Goal: Task Accomplishment & Management: Complete application form

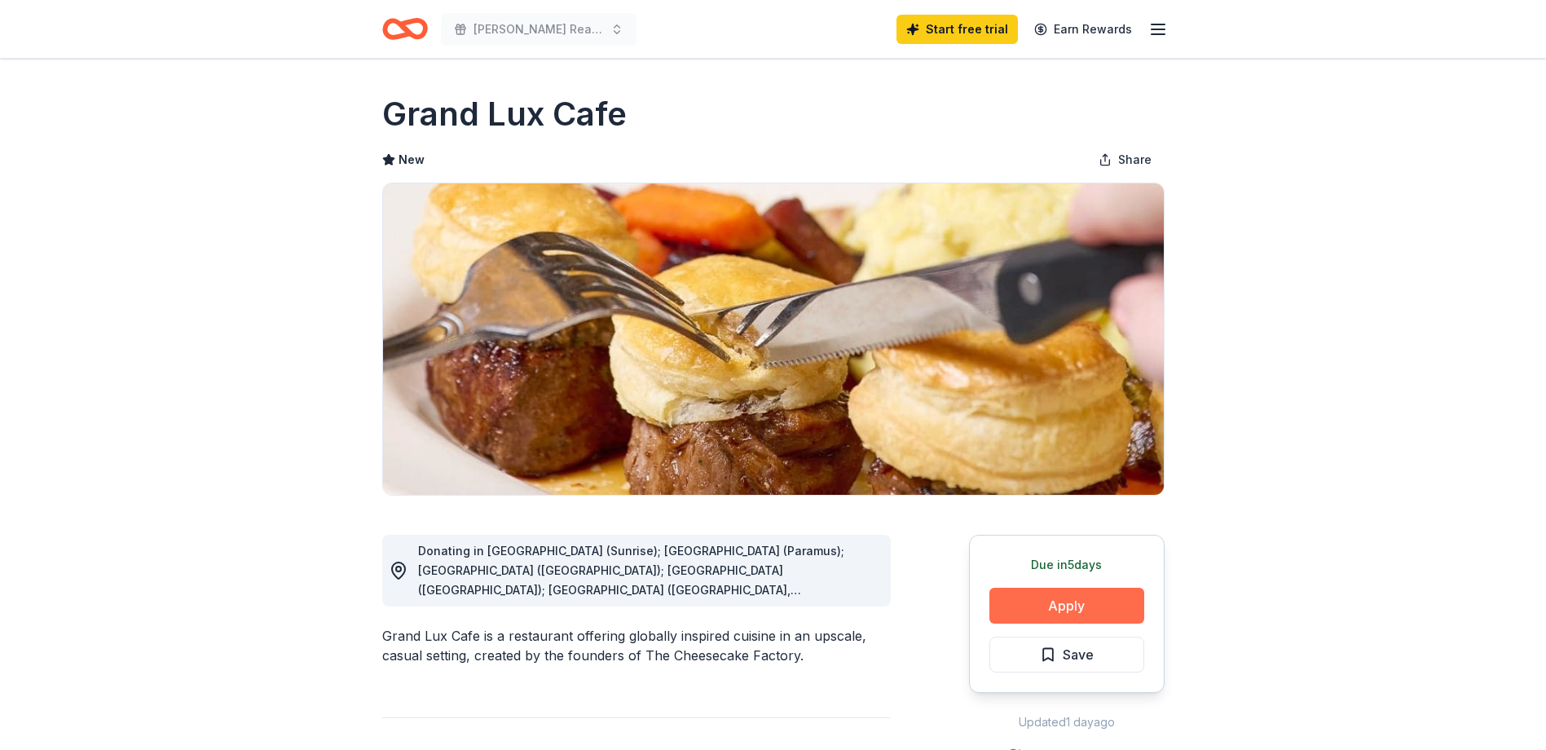
click at [1070, 601] on button "Apply" at bounding box center [1066, 605] width 155 height 36
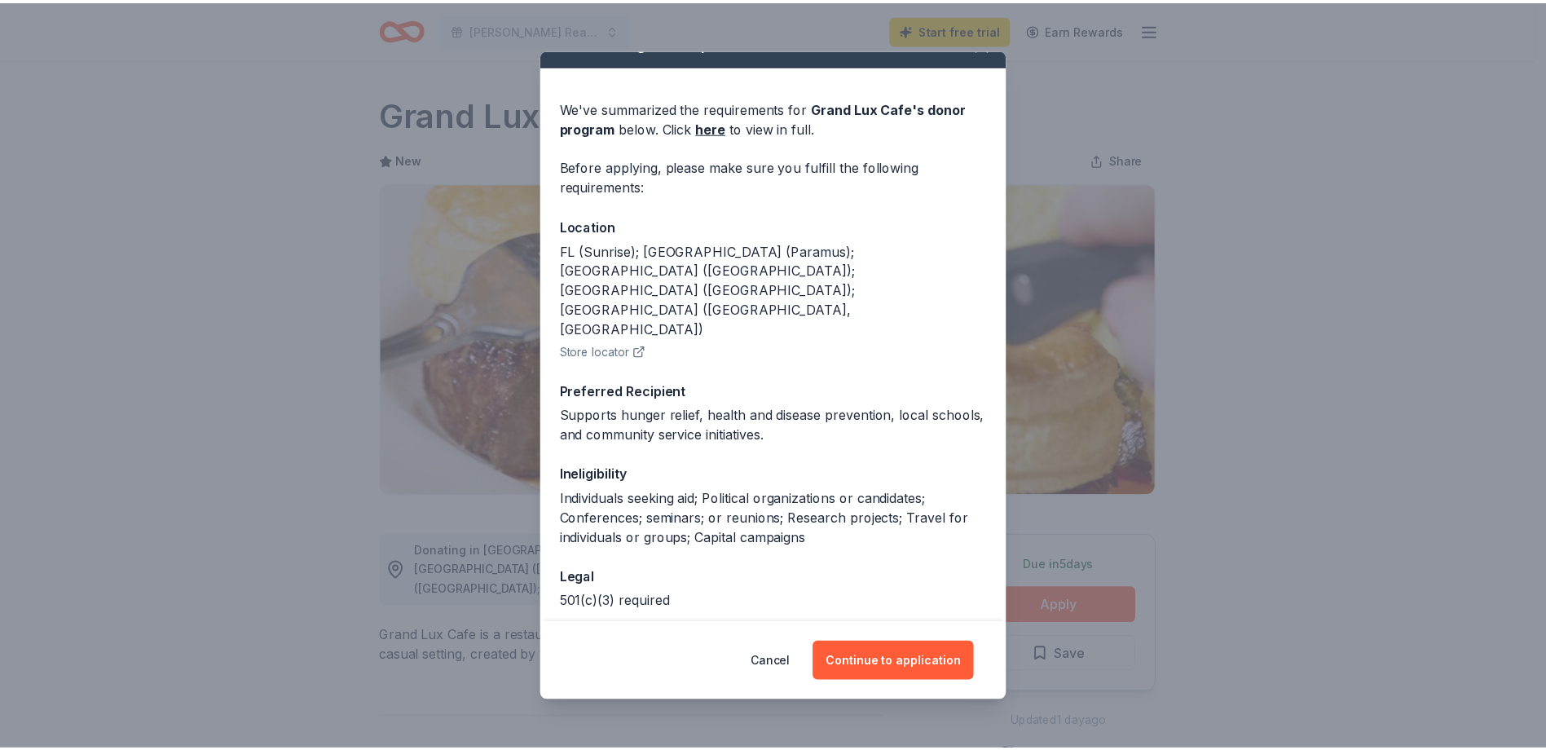
scroll to position [46, 0]
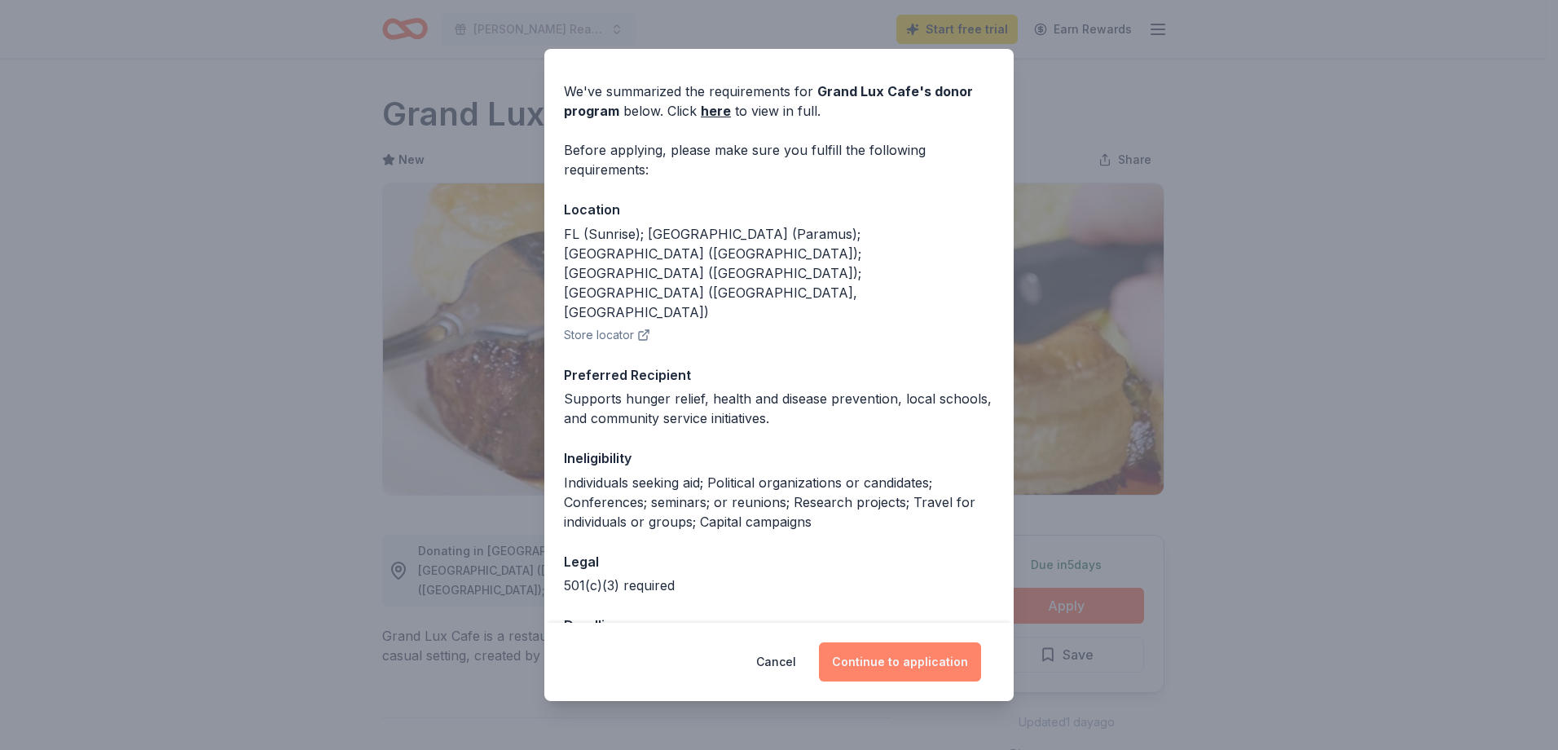
click at [904, 664] on button "Continue to application" at bounding box center [900, 661] width 162 height 39
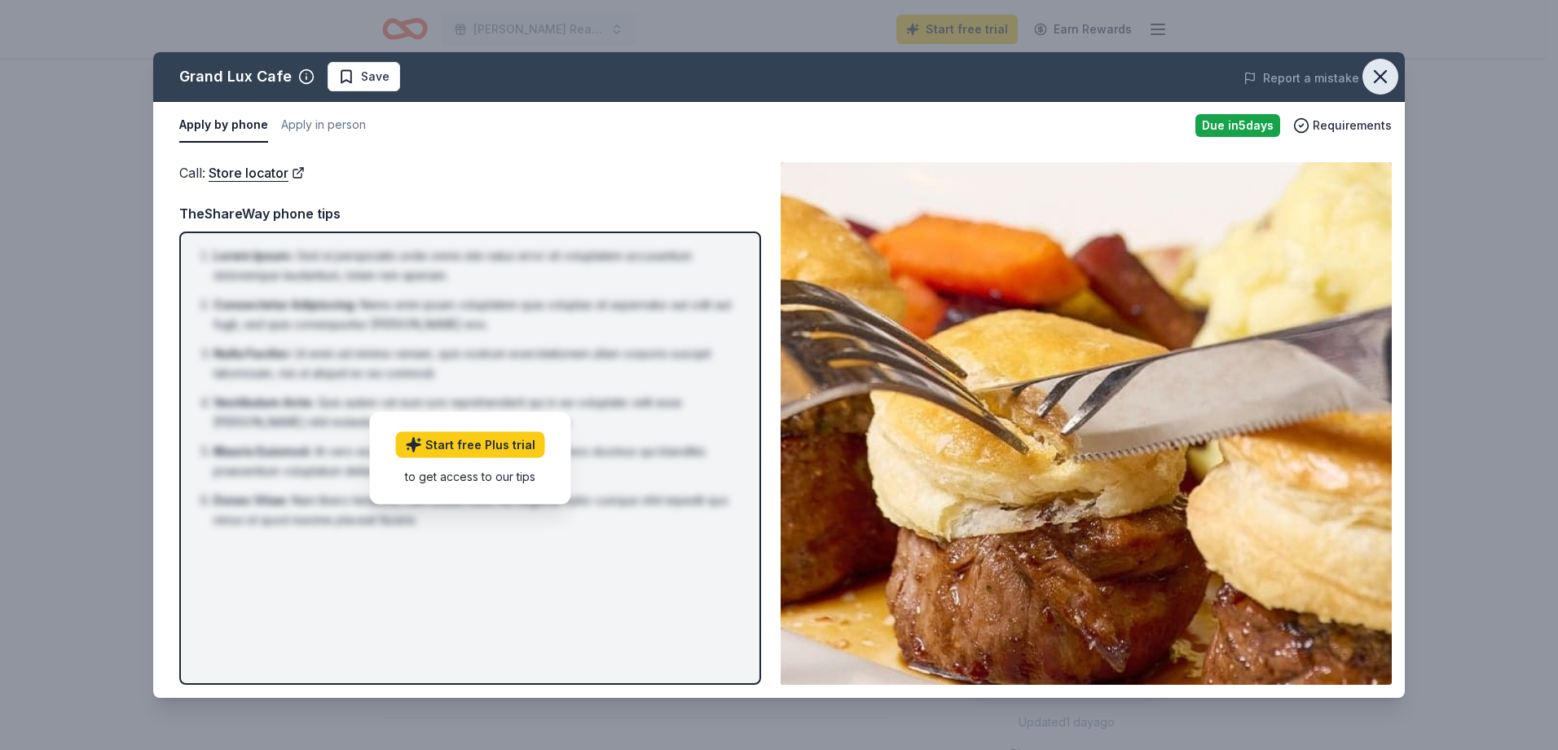
click at [1386, 76] on icon "button" at bounding box center [1380, 76] width 23 height 23
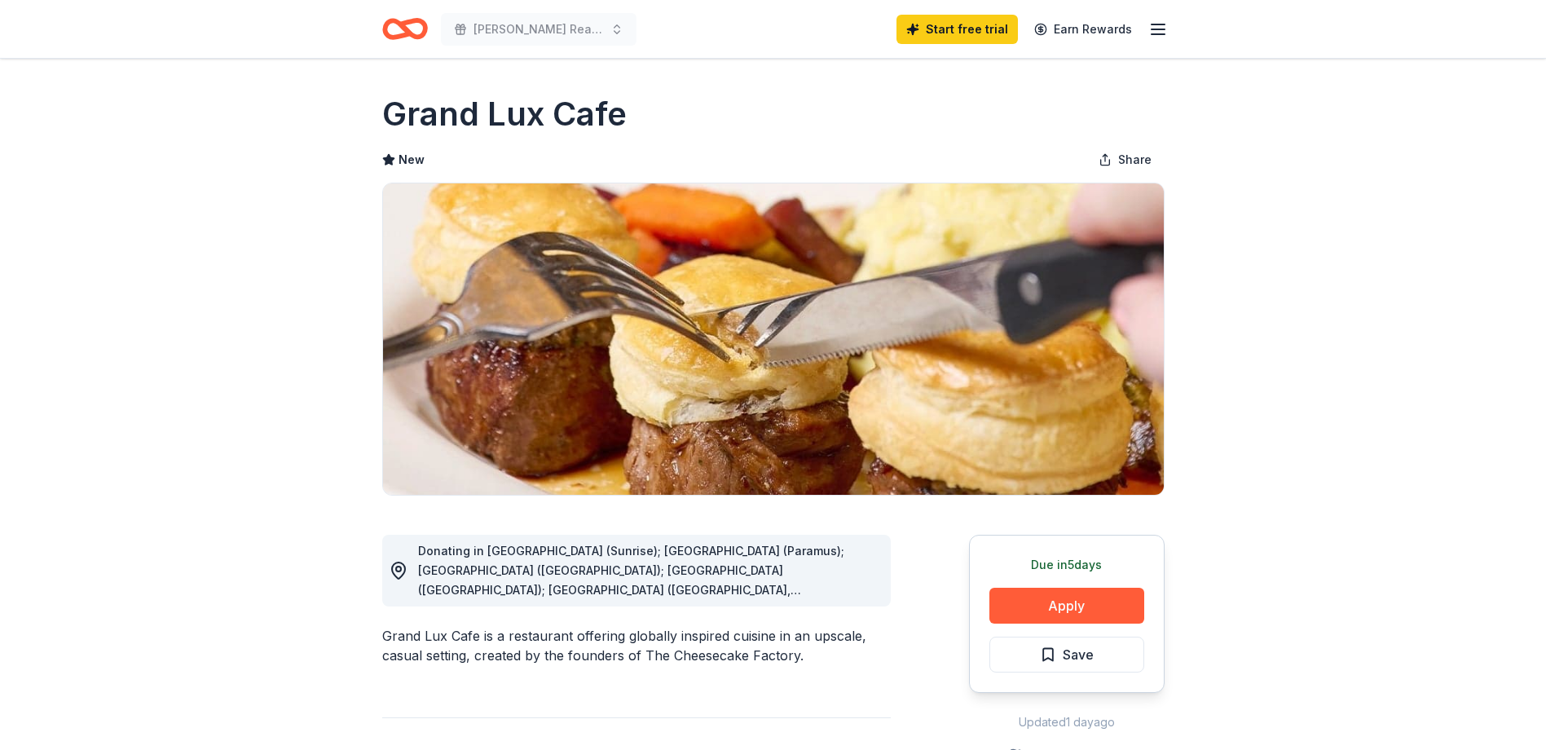
click at [1163, 29] on line "button" at bounding box center [1157, 29] width 13 height 0
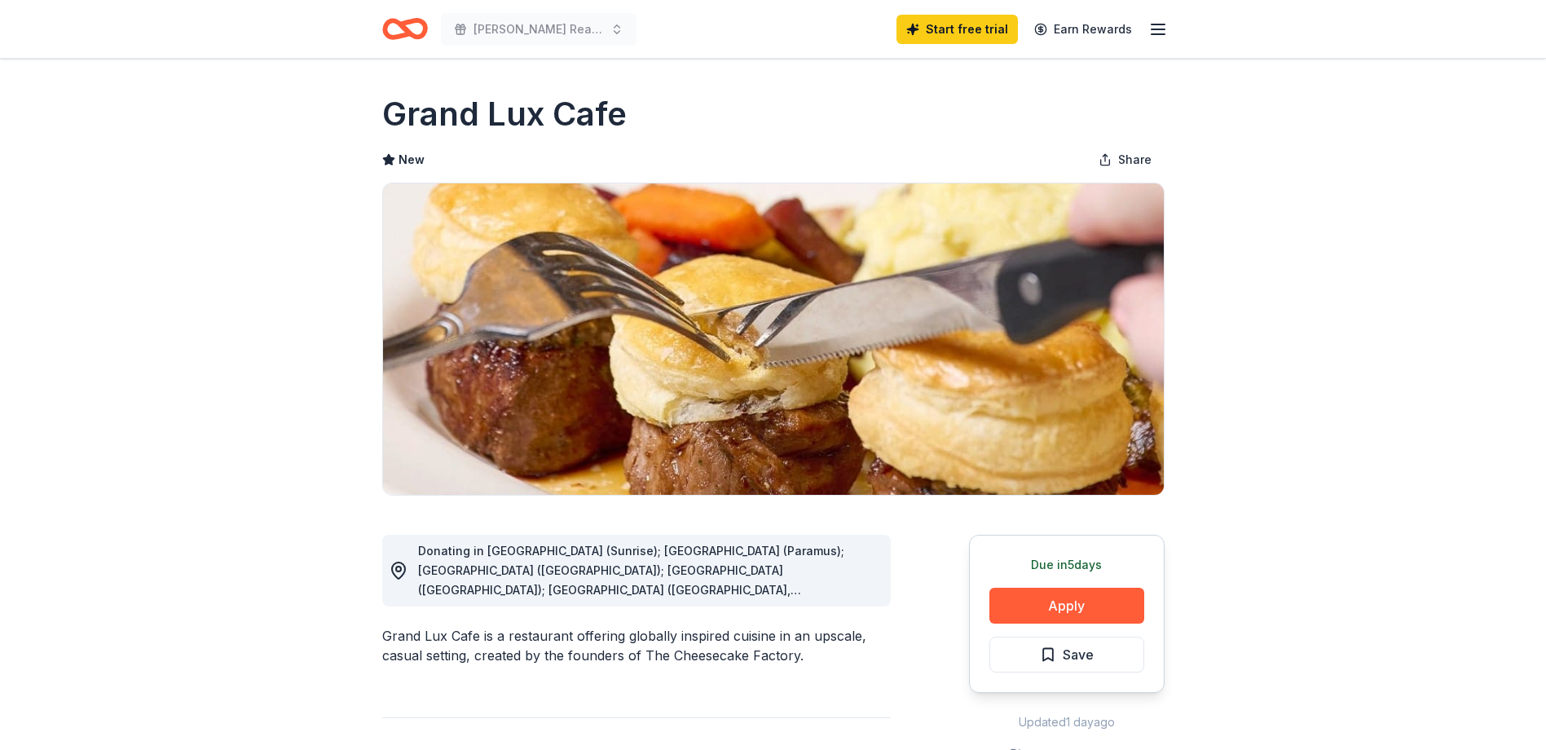
click at [393, 24] on icon "Home" at bounding box center [405, 29] width 46 height 38
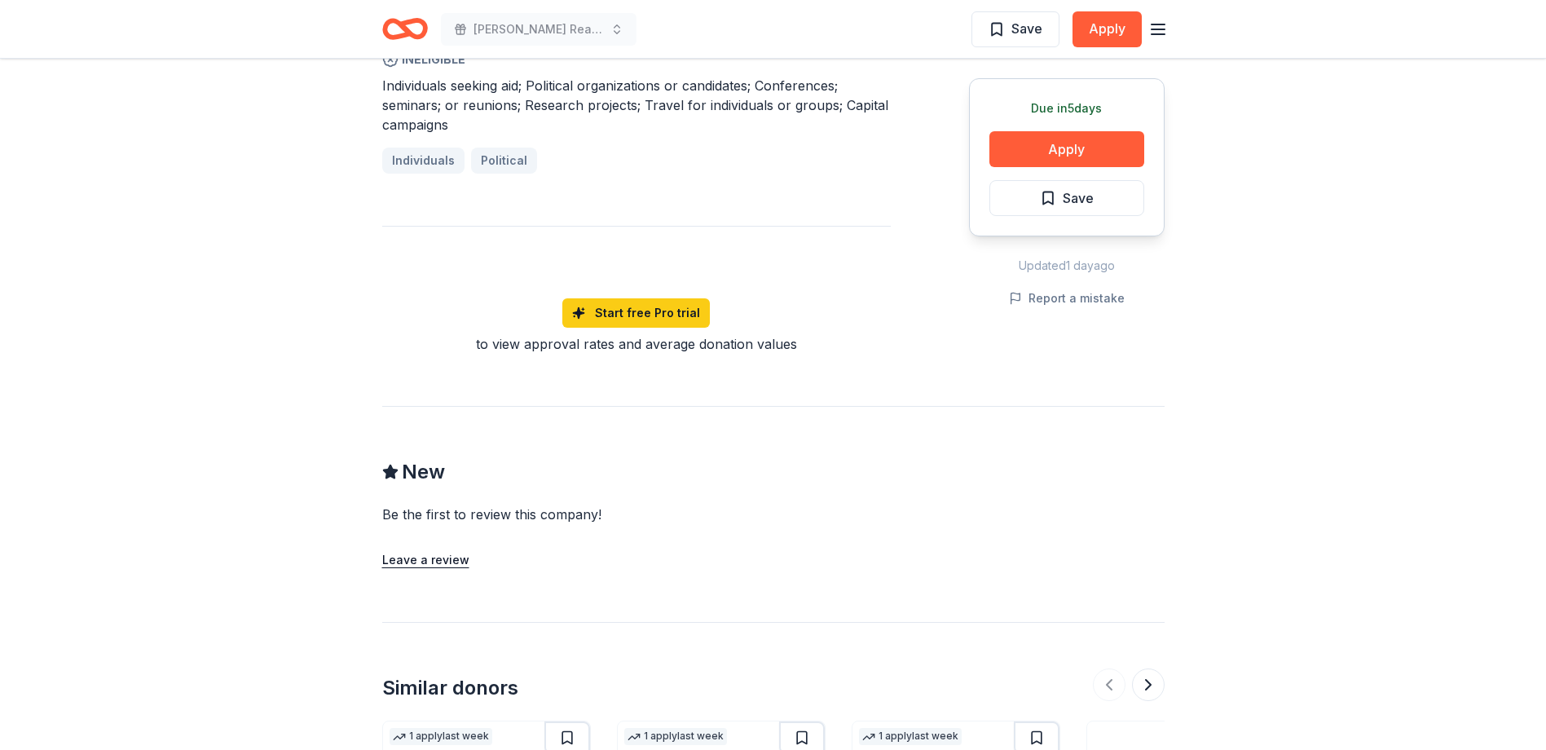
scroll to position [1467, 0]
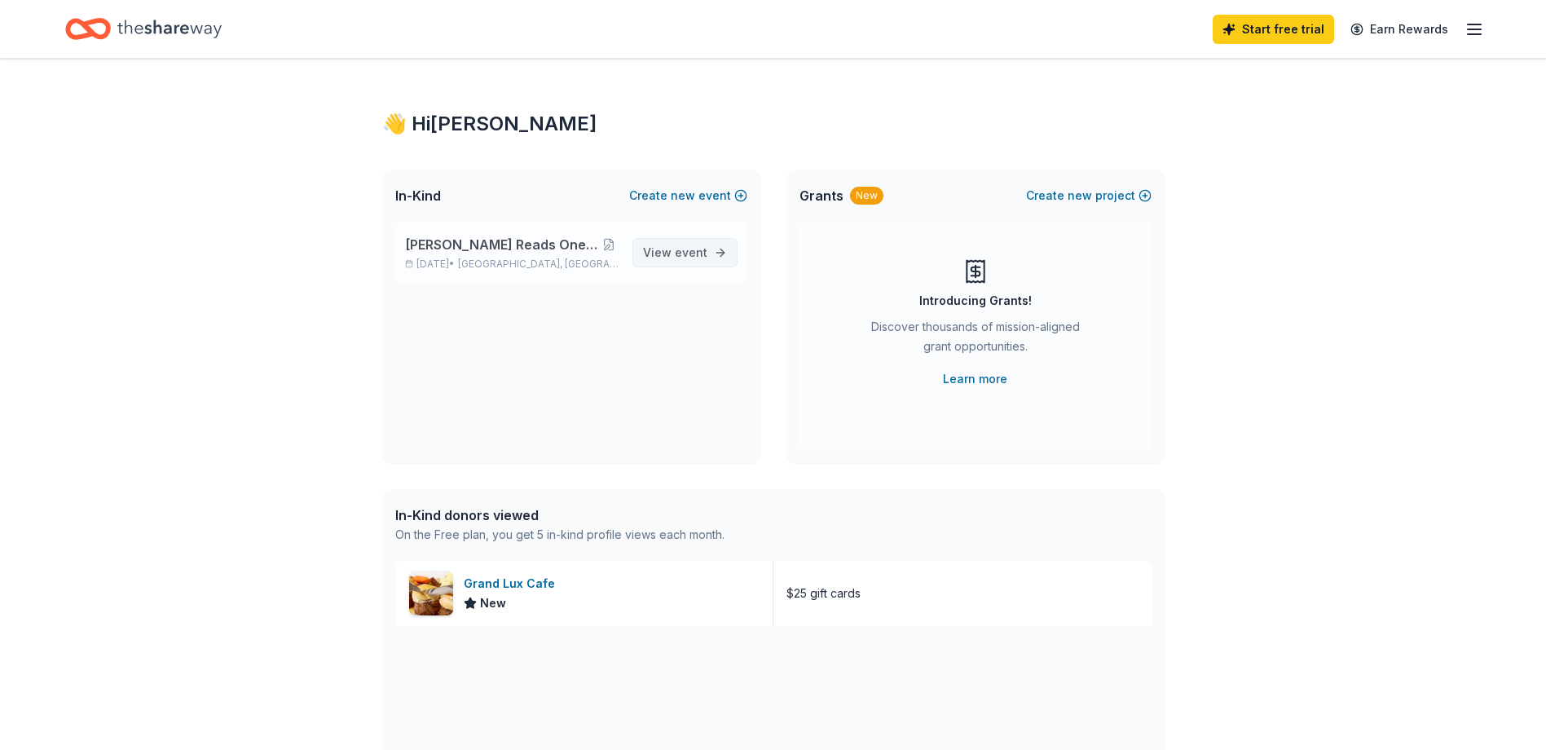
click at [683, 253] on span "event" at bounding box center [691, 252] width 33 height 14
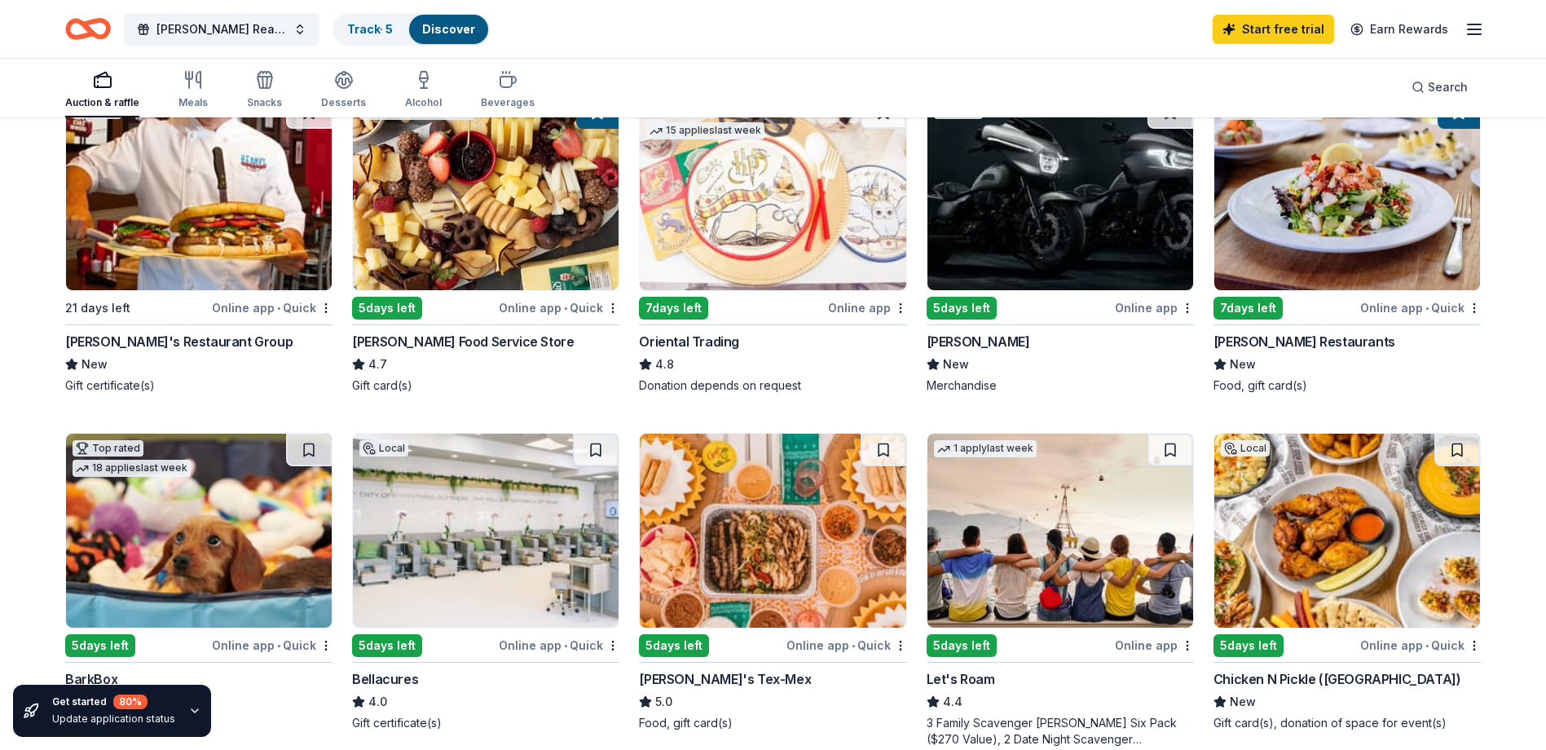
scroll to position [244, 0]
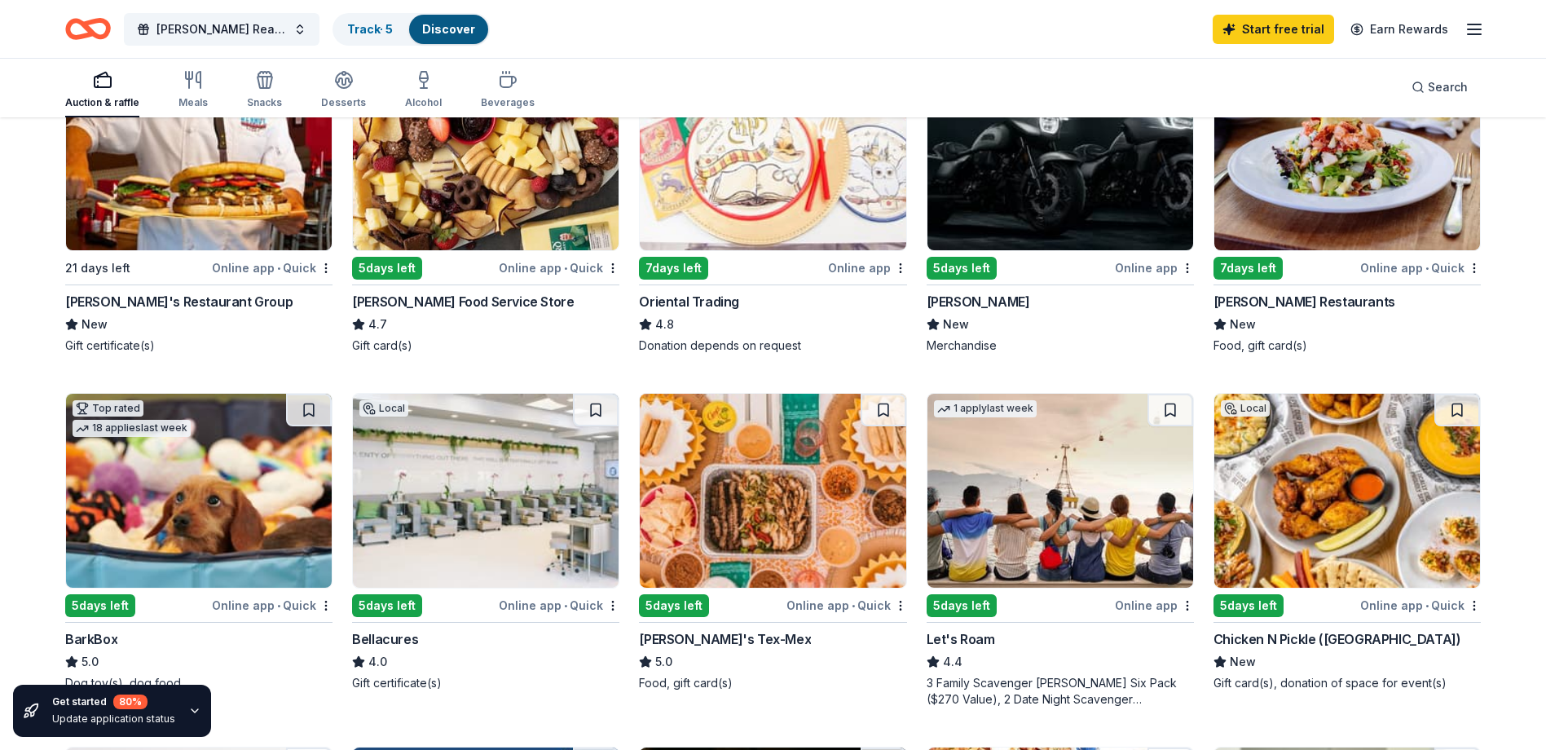
click at [1388, 187] on img at bounding box center [1347, 153] width 266 height 194
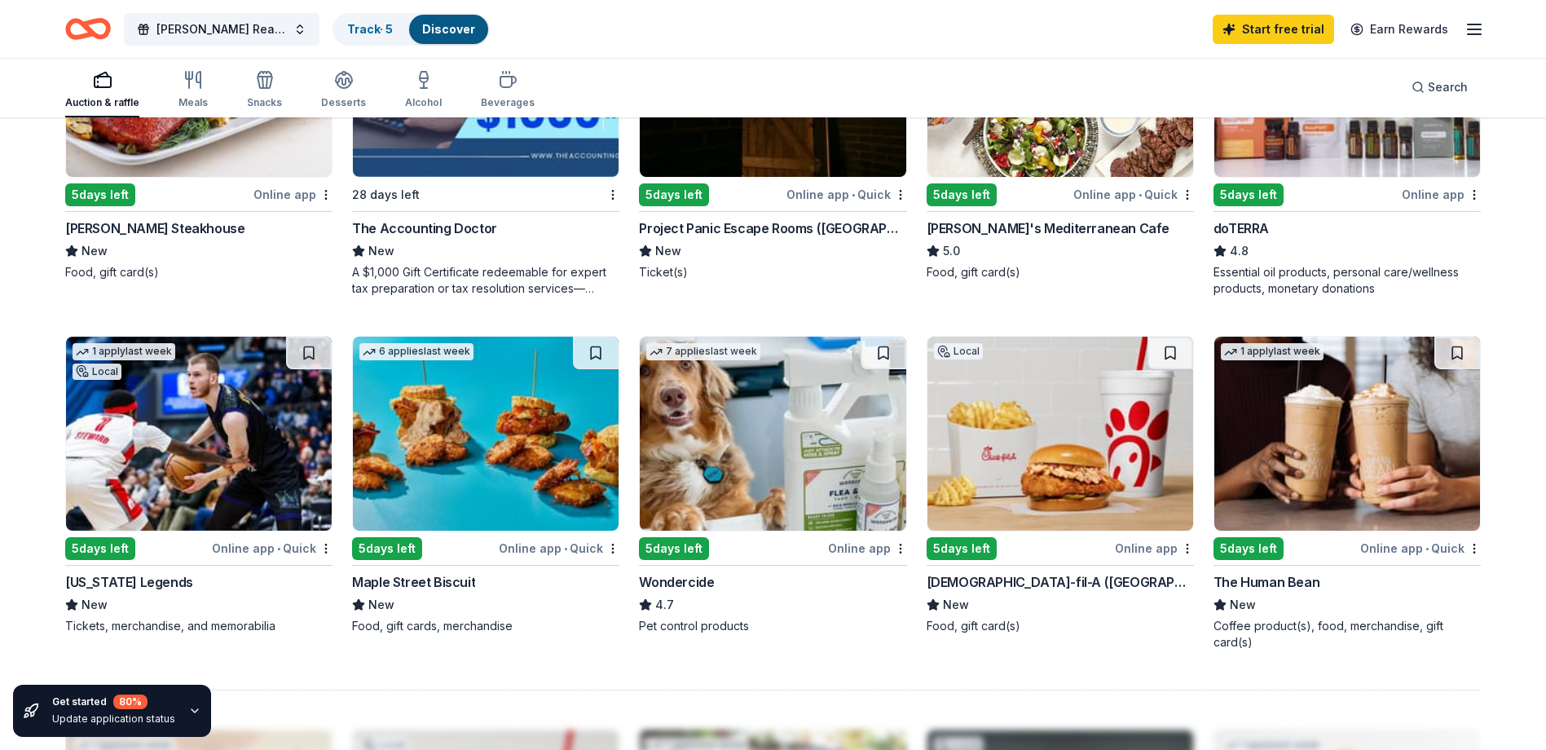
scroll to position [1059, 0]
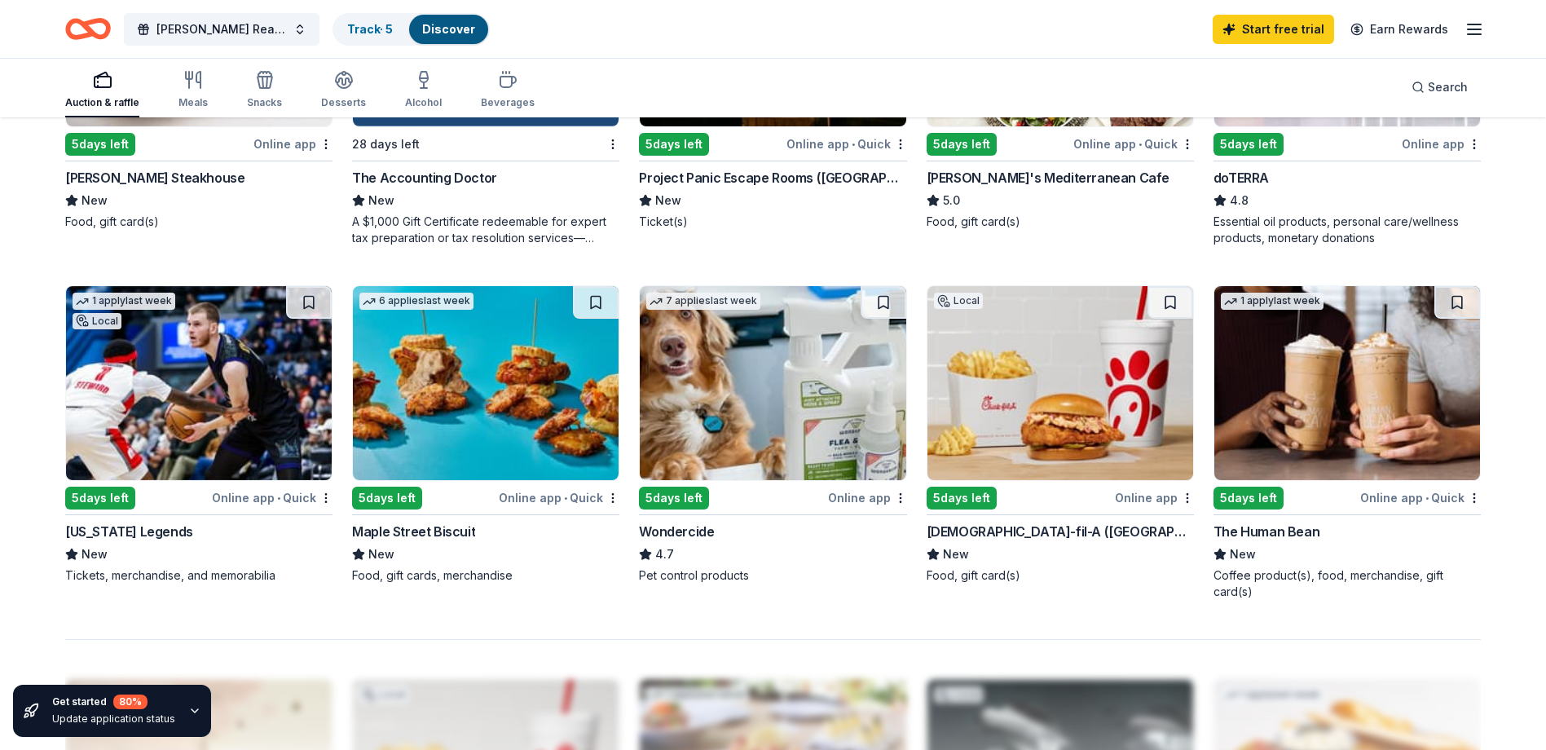
click at [175, 394] on img at bounding box center [199, 383] width 266 height 194
click at [1049, 398] on img at bounding box center [1060, 383] width 266 height 194
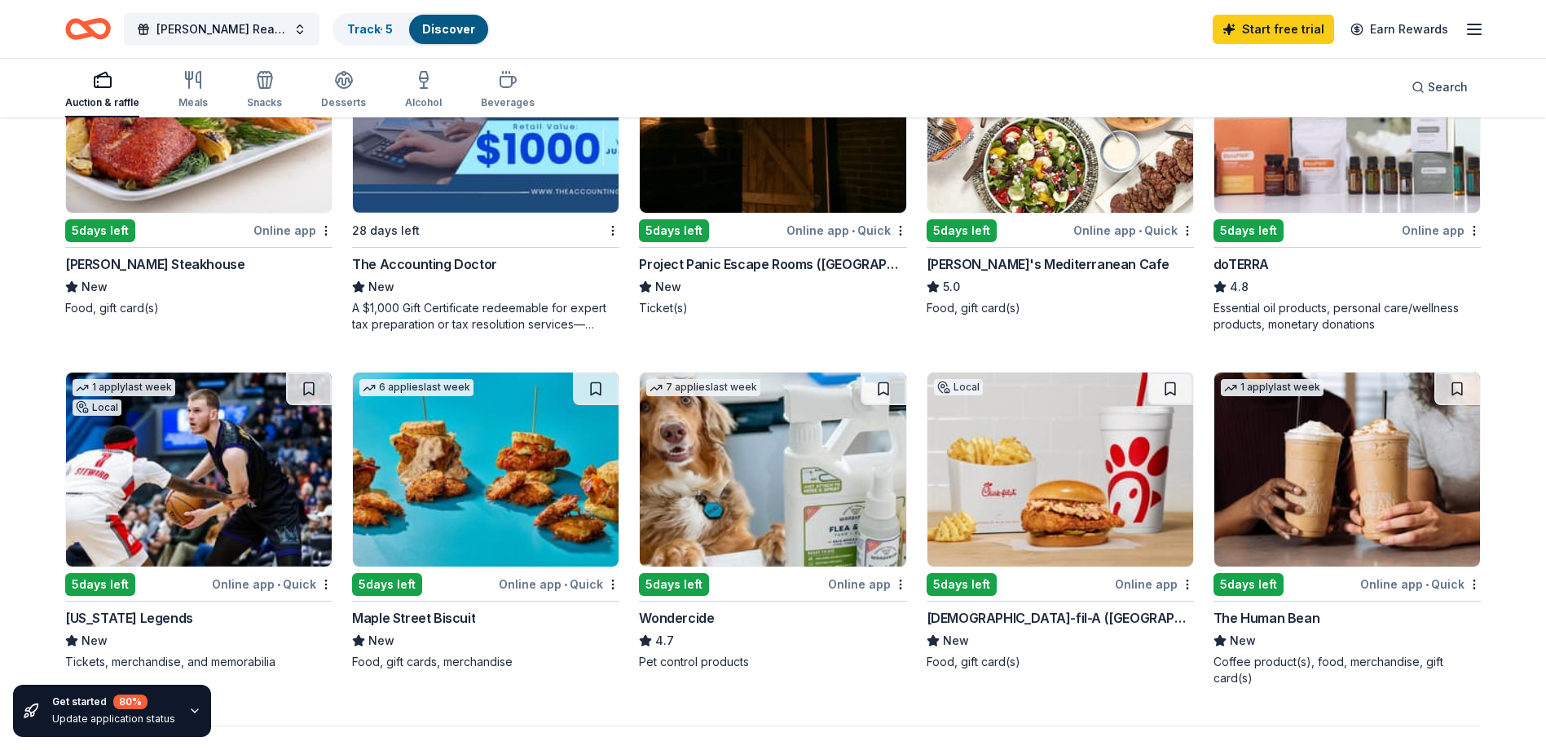
scroll to position [815, 0]
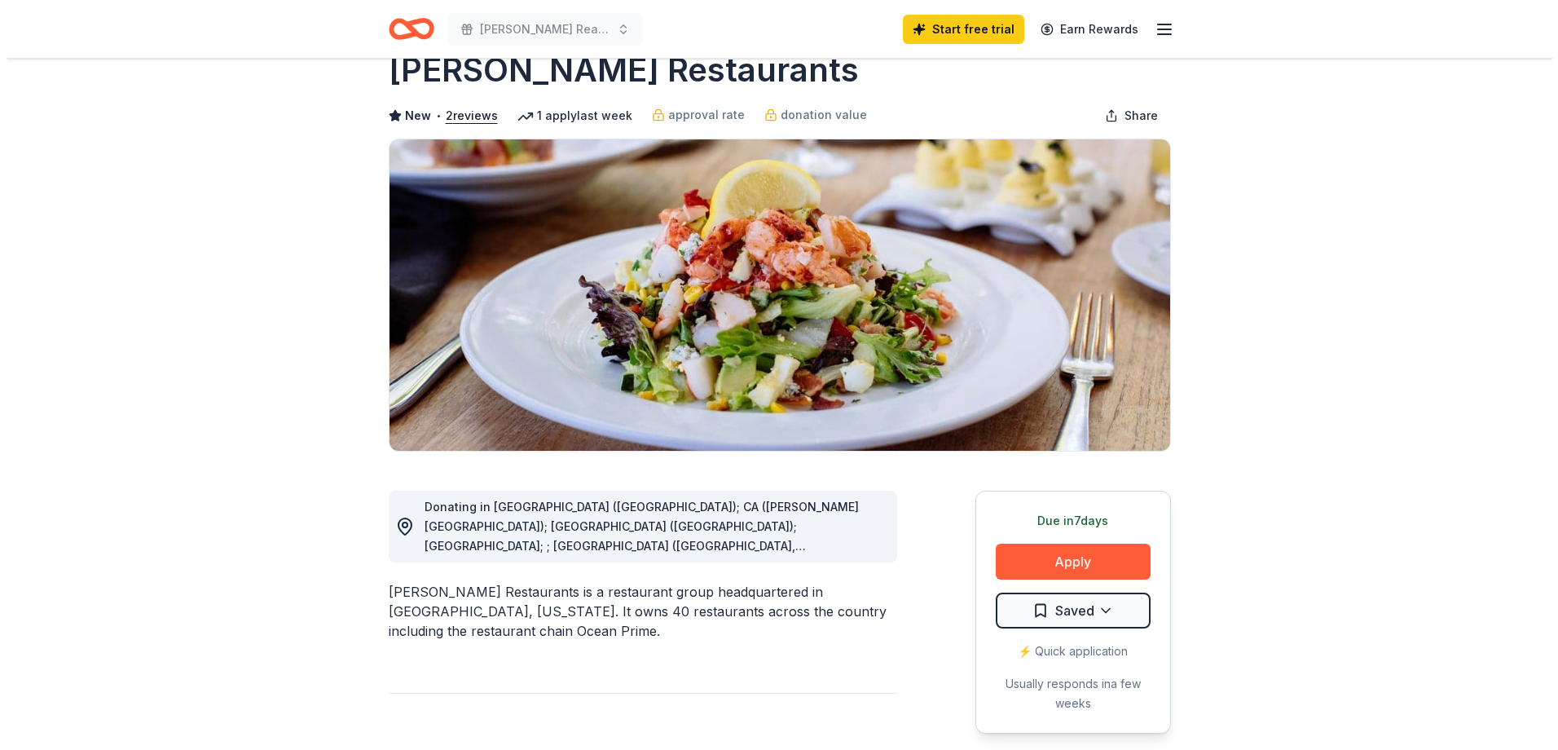
scroll to position [81, 0]
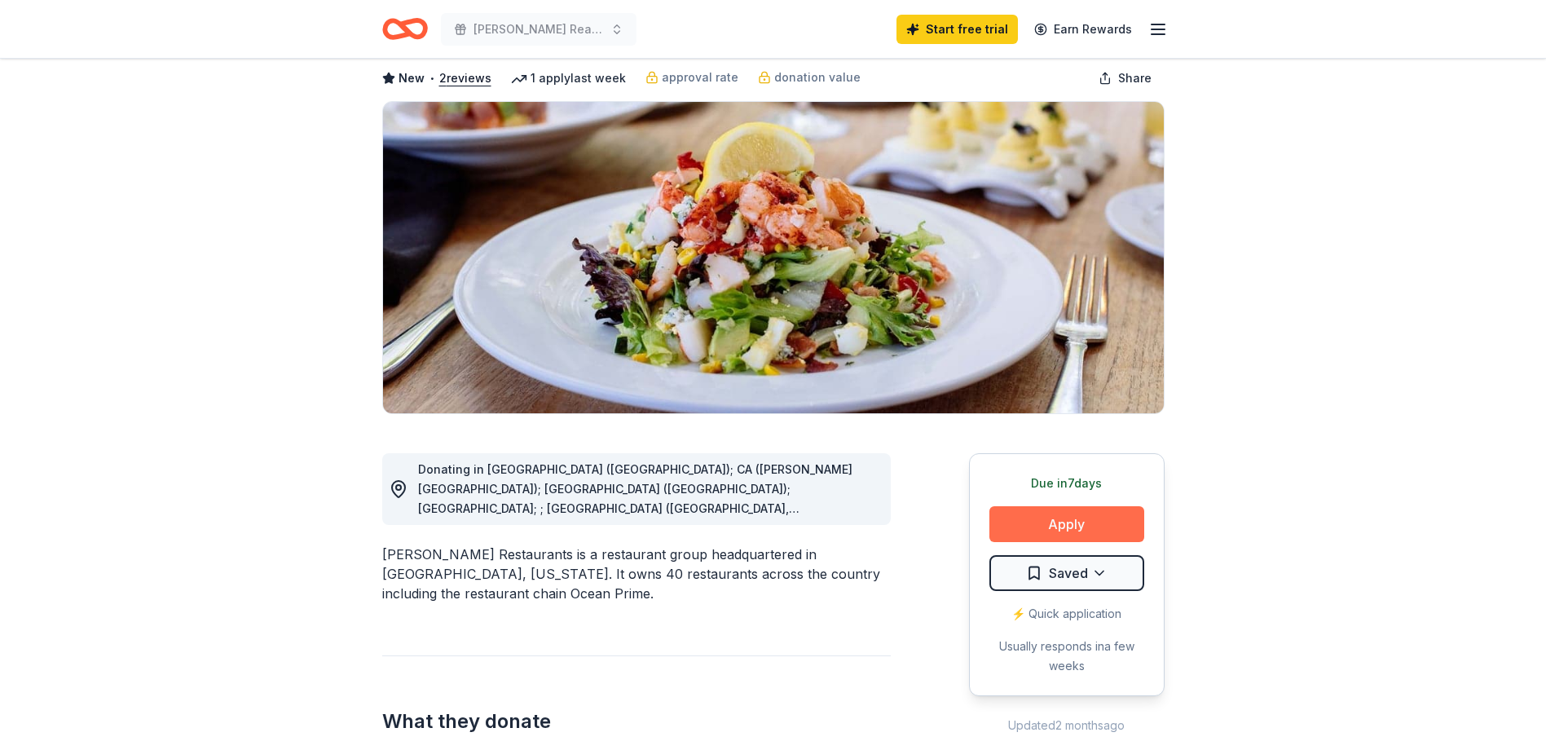
click at [1080, 525] on button "Apply" at bounding box center [1066, 524] width 155 height 36
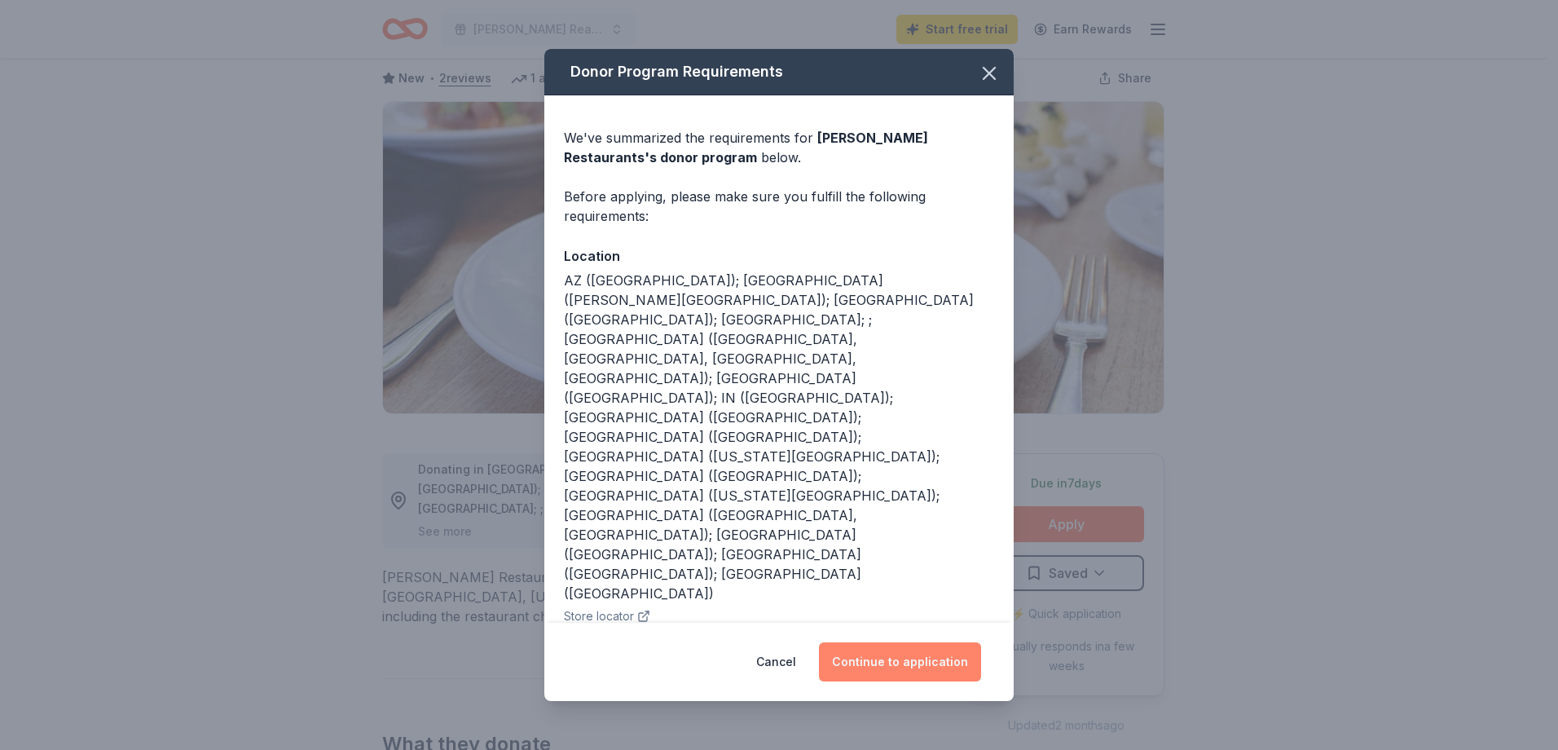
click at [901, 658] on button "Continue to application" at bounding box center [900, 661] width 162 height 39
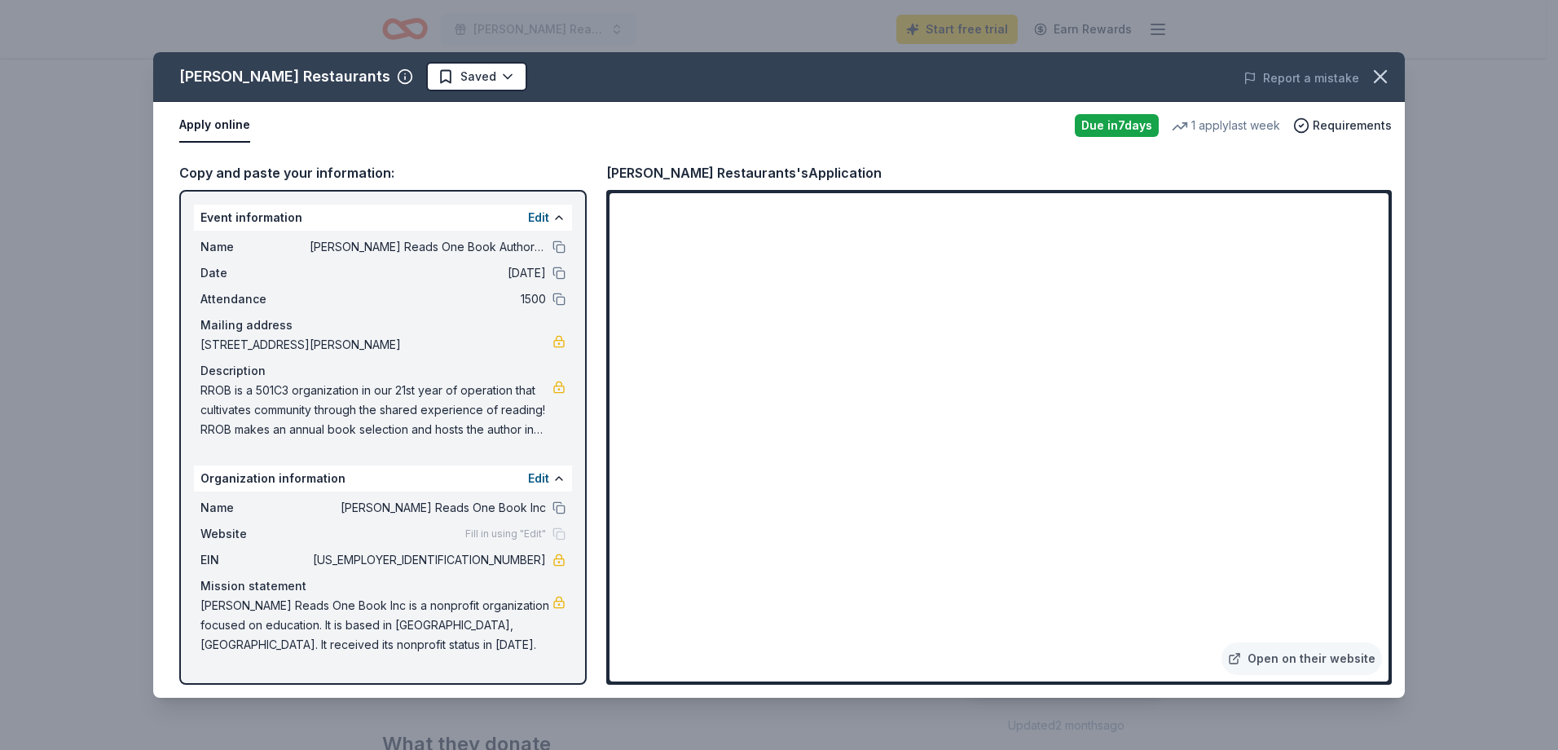
click at [237, 391] on span "RROB is a 501C3 organization in our 21st year of operation that cultivates comm…" at bounding box center [376, 409] width 352 height 59
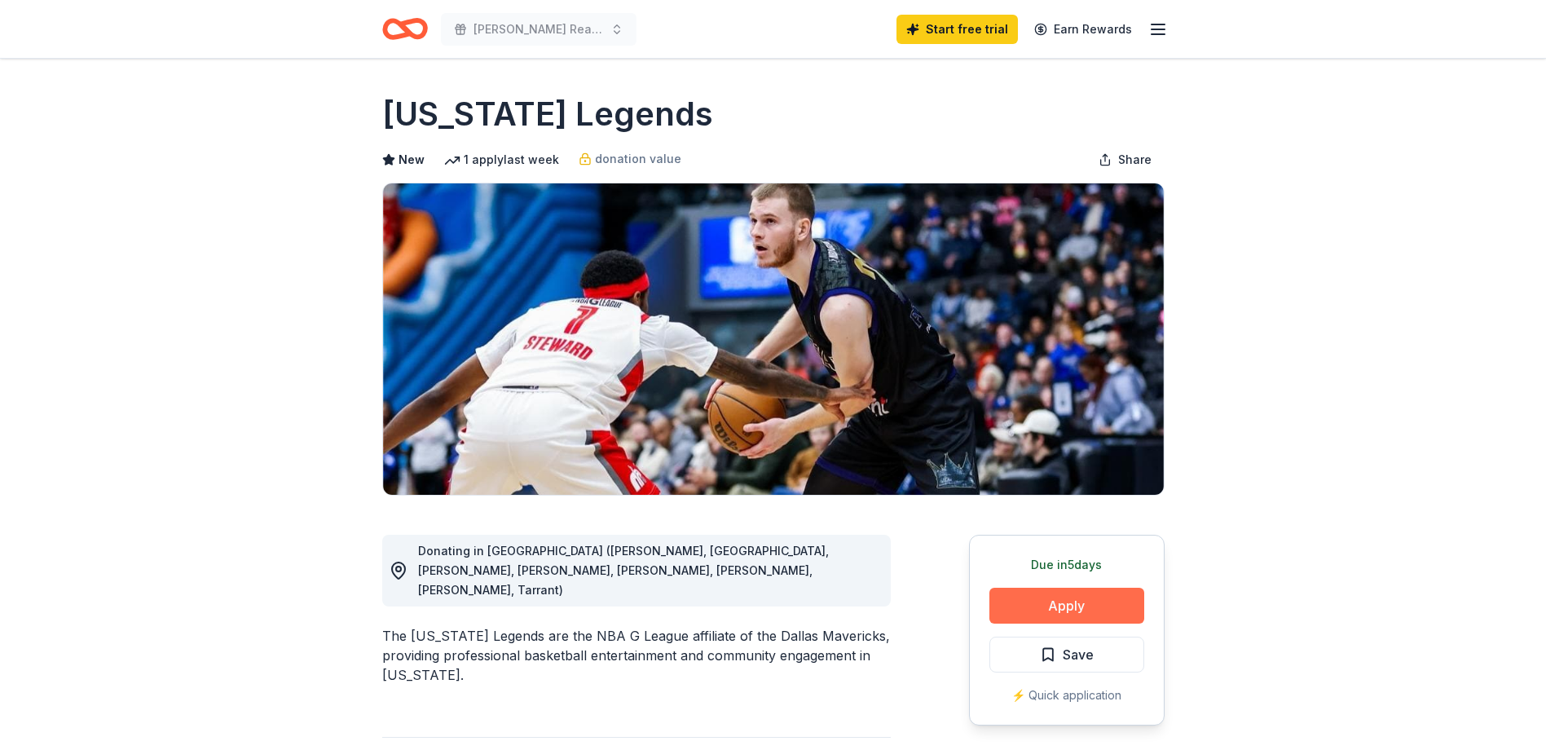
click at [1074, 600] on button "Apply" at bounding box center [1066, 605] width 155 height 36
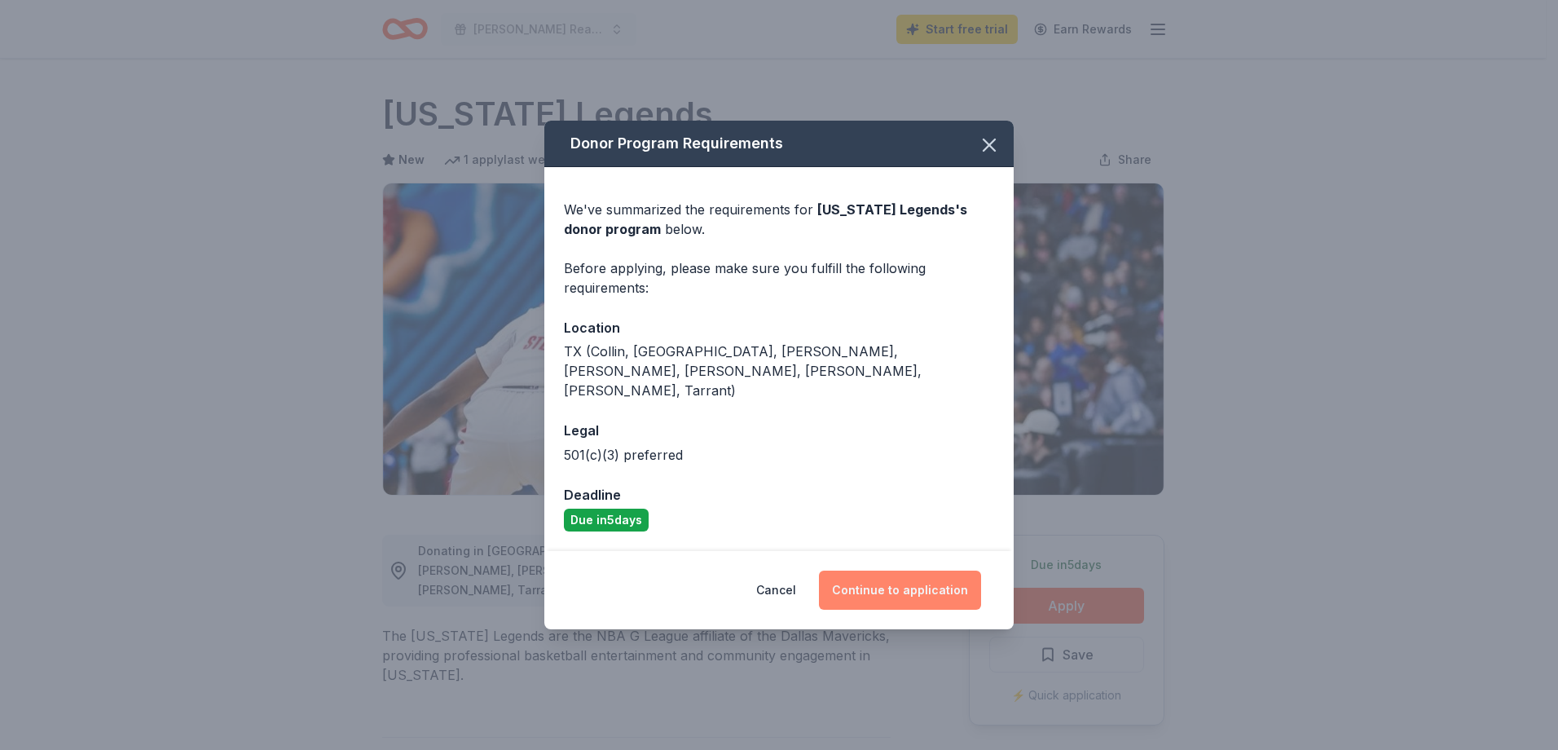
click at [905, 581] on button "Continue to application" at bounding box center [900, 589] width 162 height 39
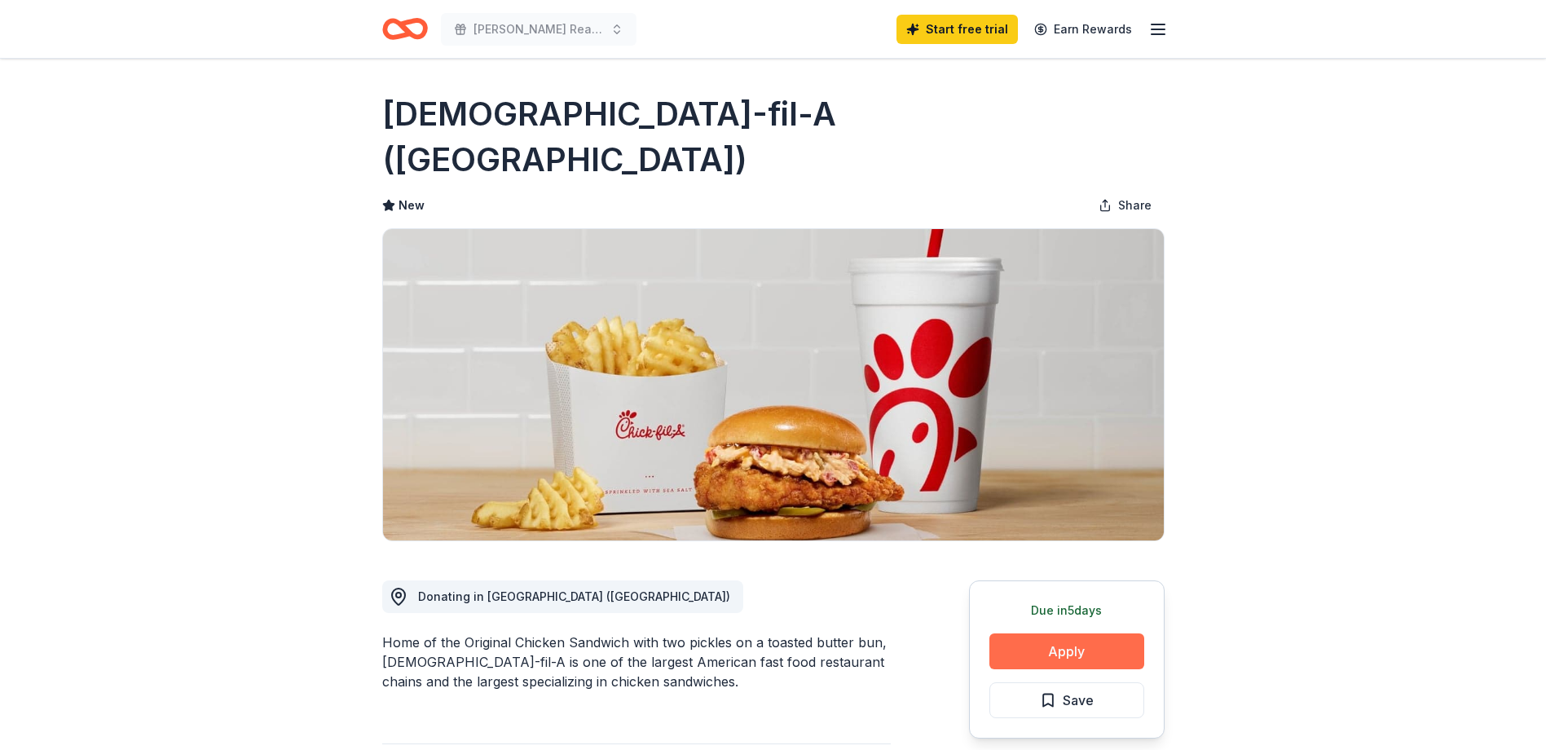
click at [1069, 633] on button "Apply" at bounding box center [1066, 651] width 155 height 36
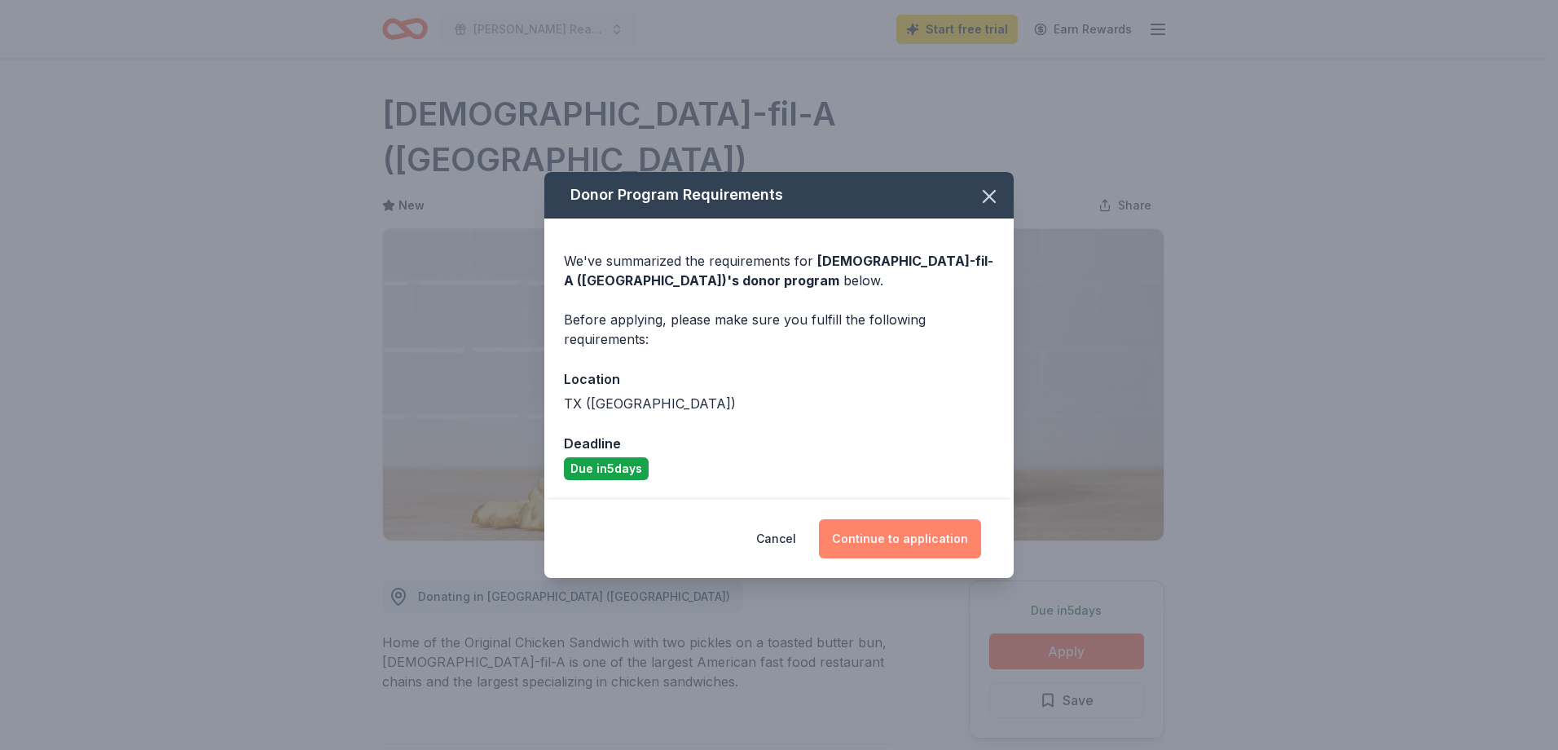
click at [924, 543] on button "Continue to application" at bounding box center [900, 538] width 162 height 39
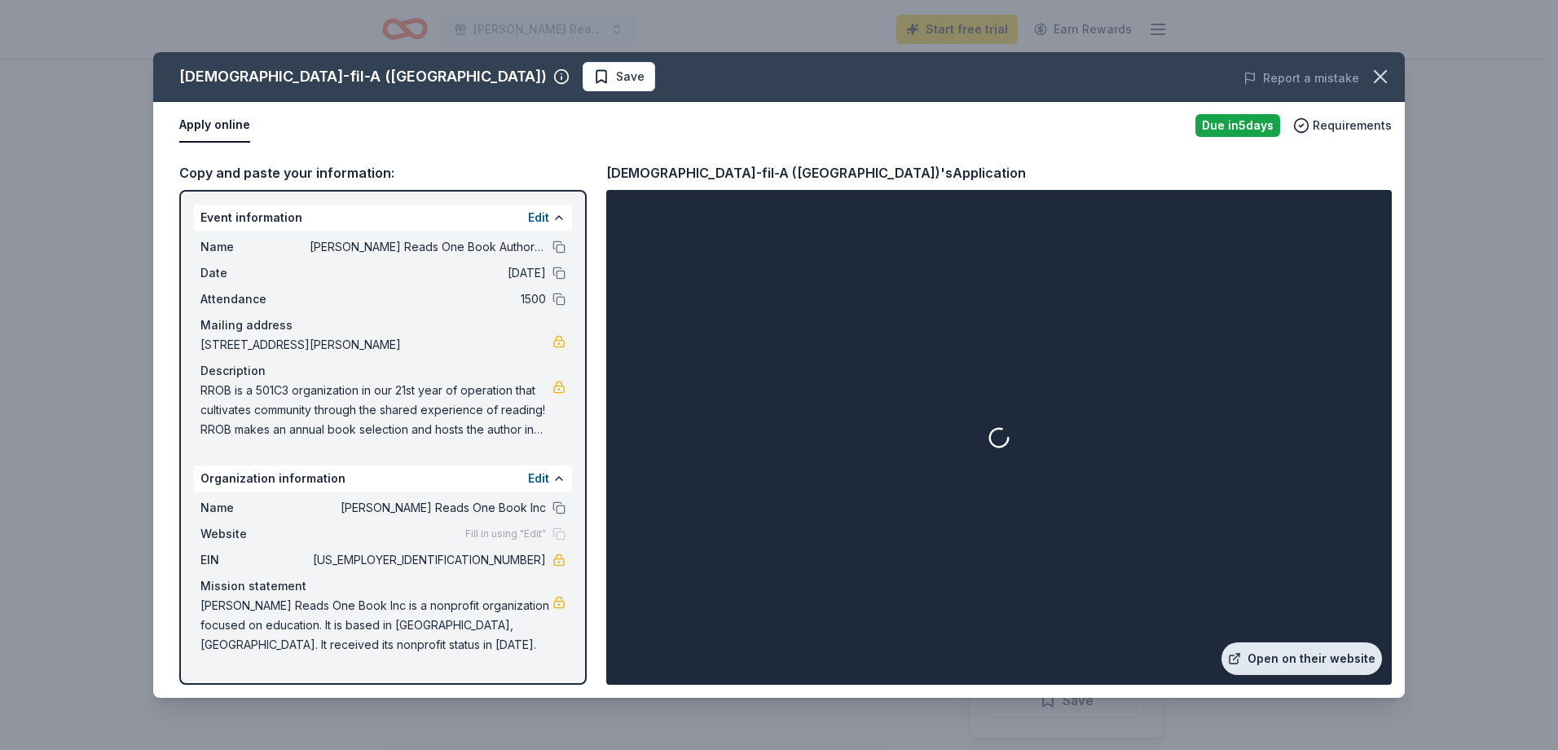
click at [1318, 674] on link "Open on their website" at bounding box center [1301, 658] width 161 height 33
